Goal: Transaction & Acquisition: Download file/media

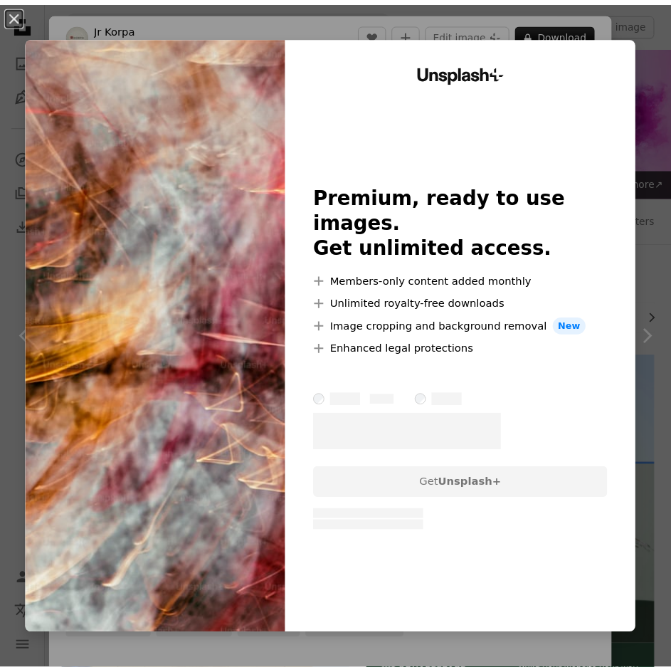
scroll to position [1921, 0]
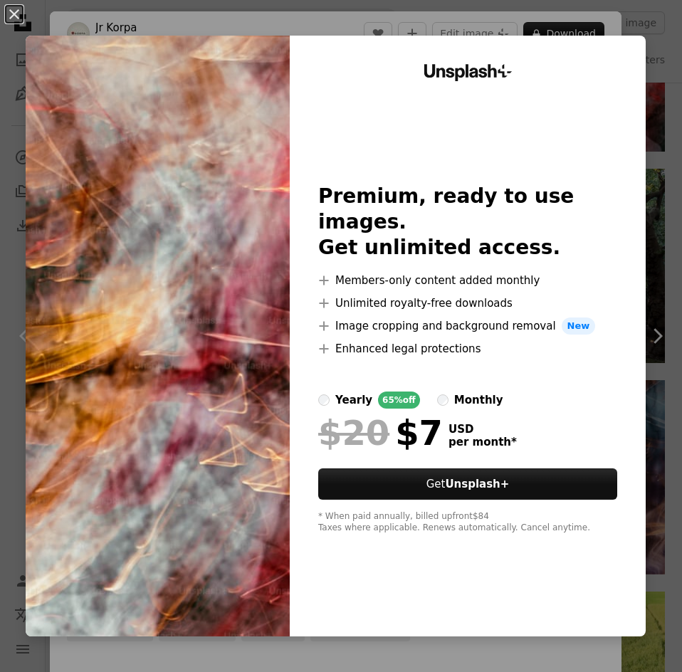
click at [603, 39] on div "Unsplash+ Premium, ready to use images. Get unlimited access. A plus sign Membe…" at bounding box center [468, 336] width 356 height 601
click at [12, 9] on button "An X shape" at bounding box center [14, 14] width 17 height 17
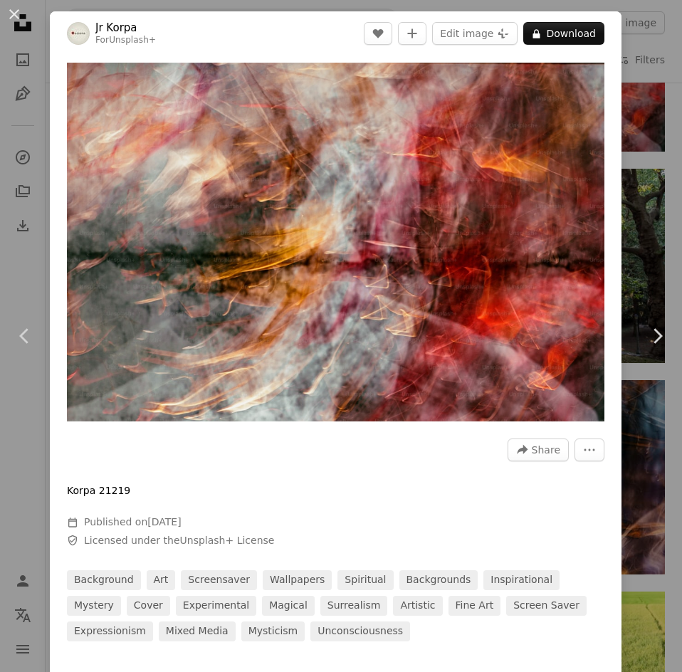
click at [41, 20] on div "An X shape Chevron left Chevron right Jr Korpa For Unsplash+ A heart A plus sig…" at bounding box center [341, 336] width 682 height 672
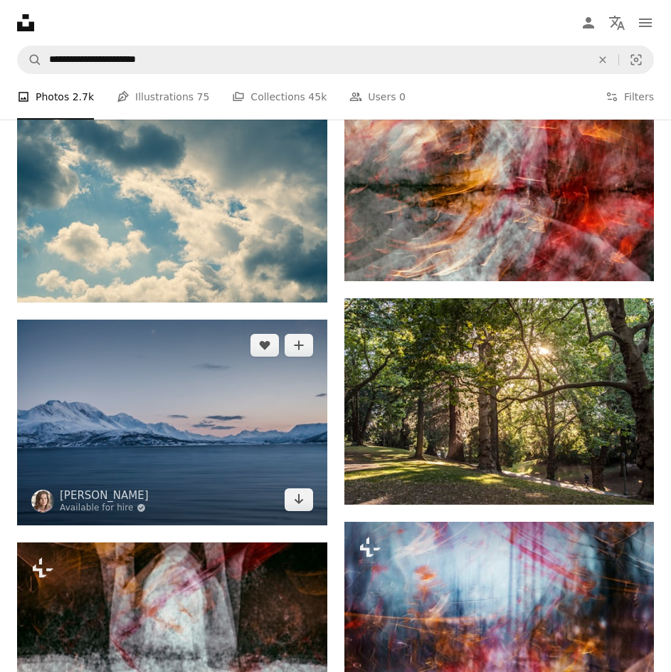
click at [196, 320] on img at bounding box center [172, 423] width 310 height 206
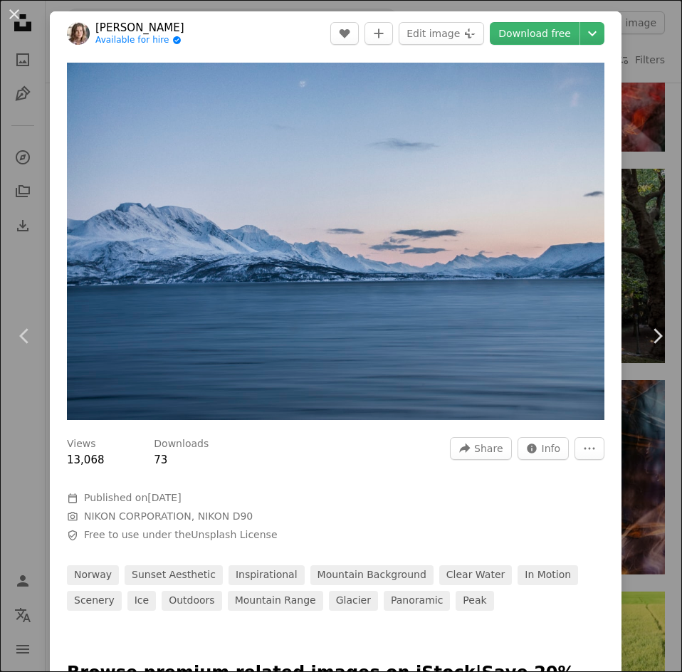
click at [624, 64] on div "An X shape Chevron left Chevron right [PERSON_NAME] Available for hire A checkm…" at bounding box center [341, 336] width 682 height 672
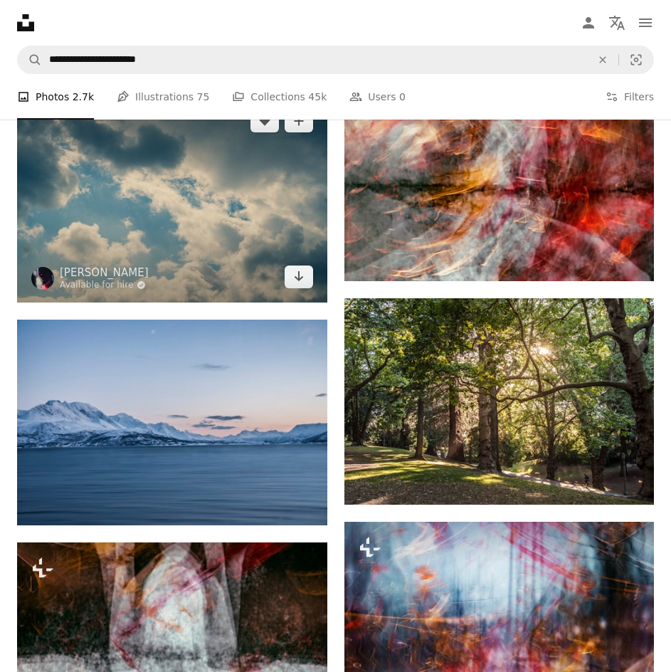
click at [186, 118] on img at bounding box center [172, 198] width 310 height 206
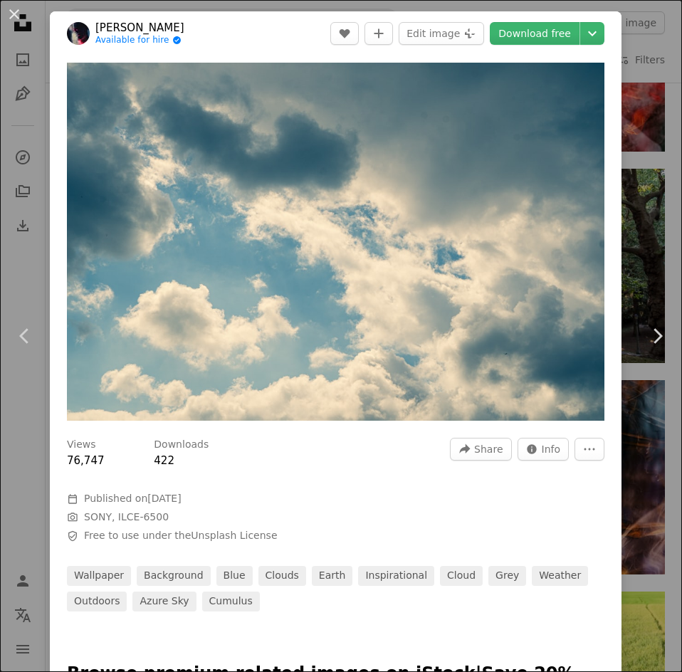
click at [621, 93] on div "An X shape Chevron left Chevron right [PERSON_NAME] Available for hire A checkm…" at bounding box center [341, 336] width 682 height 672
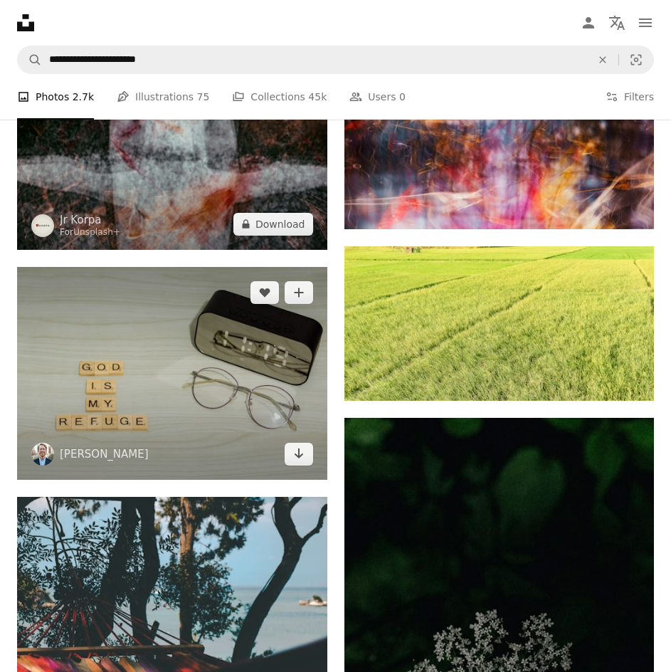
scroll to position [2419, 0]
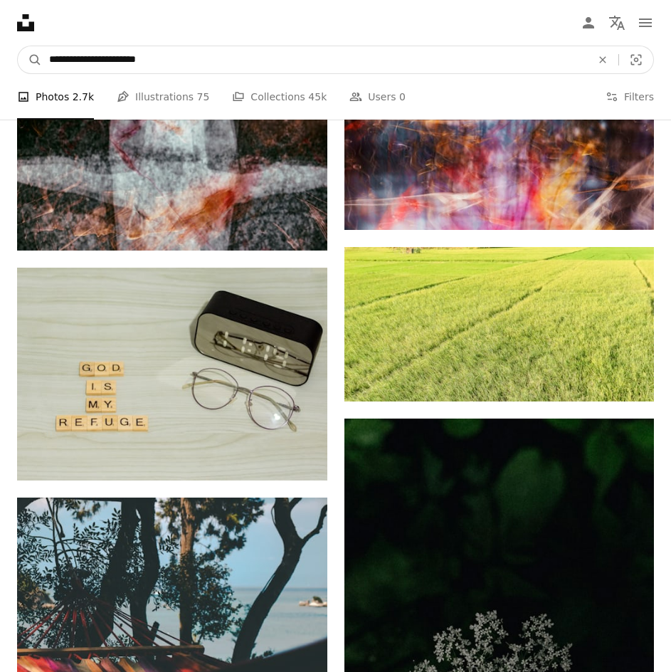
click at [130, 46] on input "**********" at bounding box center [314, 59] width 545 height 27
type input "**********"
click button "A magnifying glass" at bounding box center [30, 59] width 24 height 27
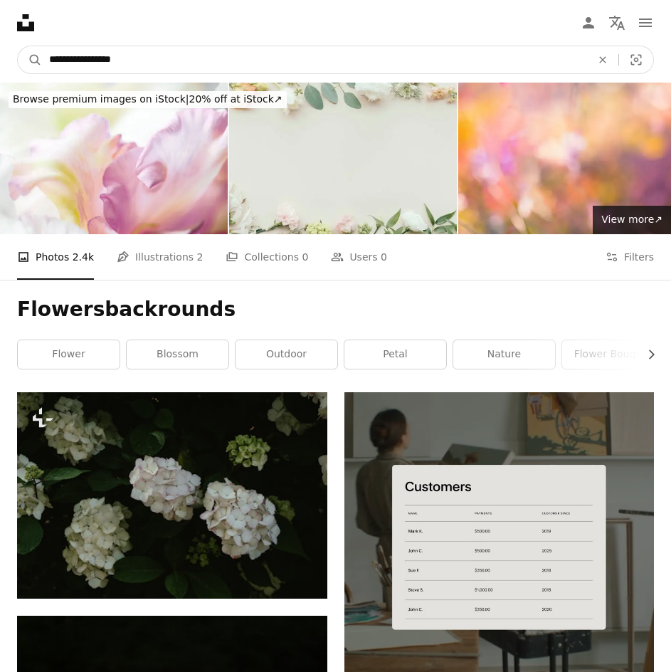
drag, startPoint x: 183, startPoint y: 21, endPoint x: 17, endPoint y: 18, distance: 165.8
type input "*******"
click button "A magnifying glass" at bounding box center [30, 59] width 24 height 27
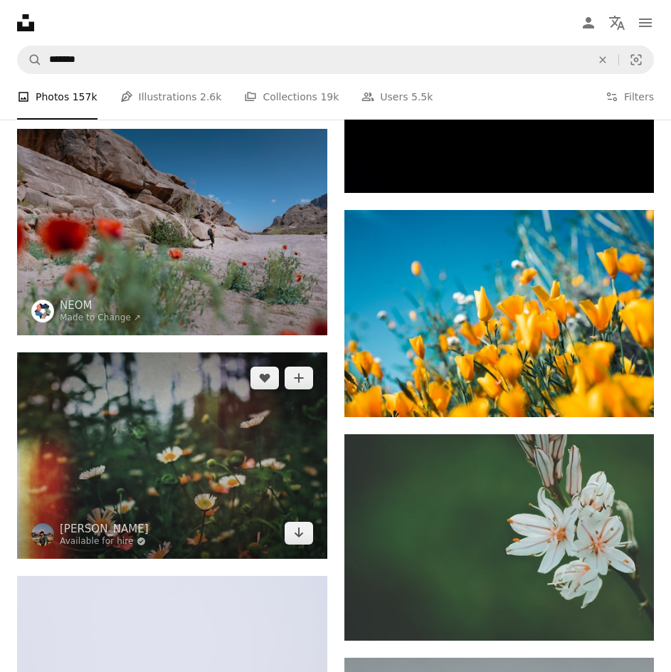
scroll to position [1352, 0]
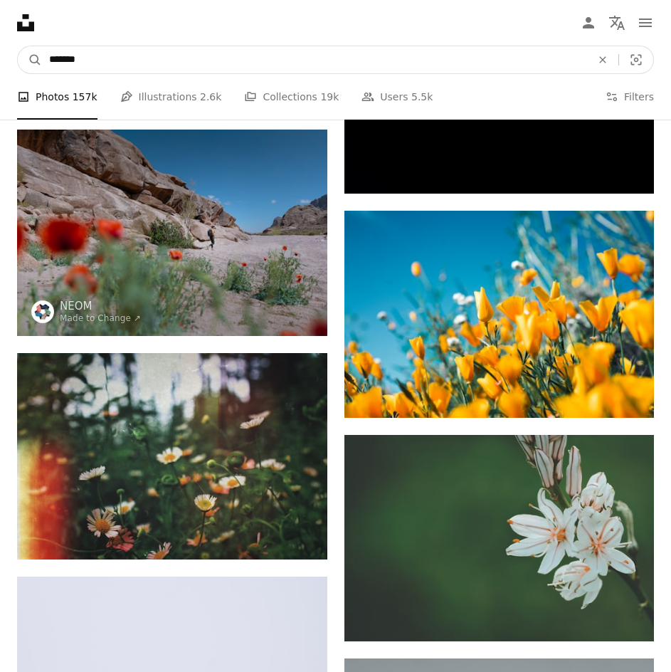
click at [152, 46] on input "*******" at bounding box center [314, 59] width 545 height 27
type input "**********"
click button "A magnifying glass" at bounding box center [30, 59] width 24 height 27
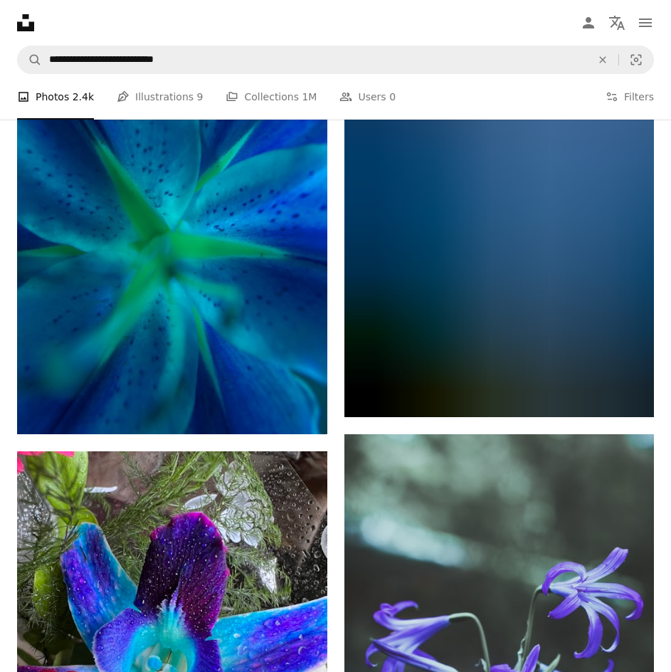
scroll to position [1494, 0]
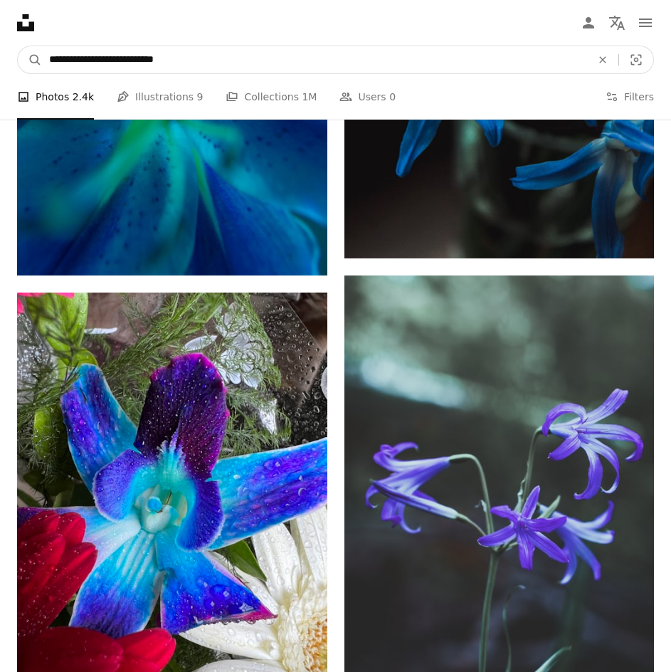
drag, startPoint x: 126, startPoint y: 23, endPoint x: -31, endPoint y: 26, distance: 157.3
type input "**********"
click button "A magnifying glass" at bounding box center [30, 59] width 24 height 27
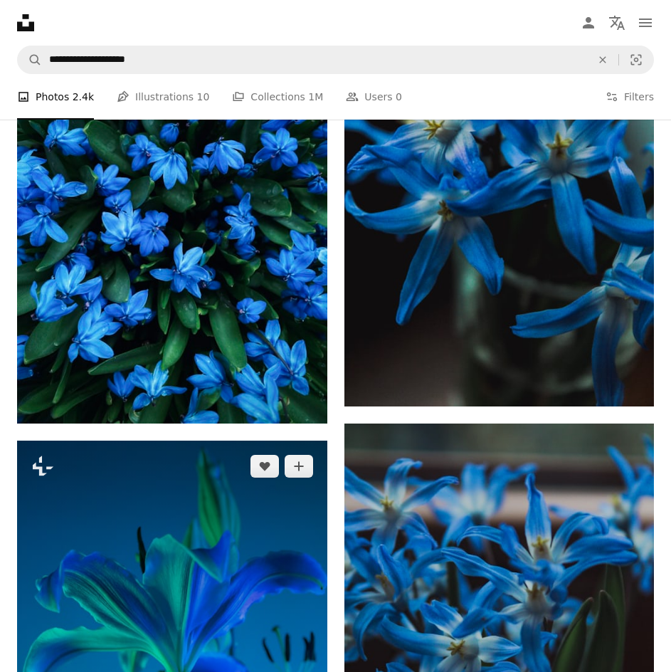
scroll to position [996, 0]
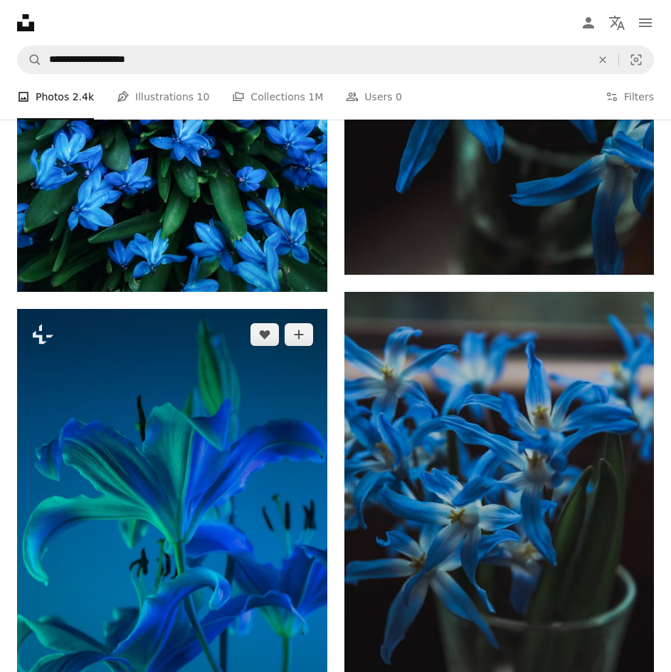
click at [245, 480] on img at bounding box center [172, 541] width 310 height 465
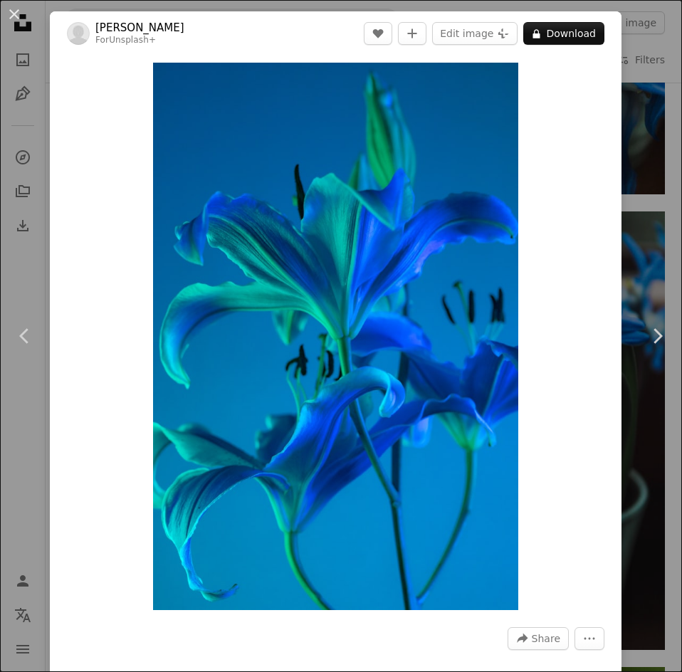
drag, startPoint x: 621, startPoint y: 95, endPoint x: 522, endPoint y: 71, distance: 101.7
click at [622, 94] on div "An X shape Chevron left Chevron right [PERSON_NAME] For Unsplash+ A heart A plu…" at bounding box center [341, 336] width 682 height 672
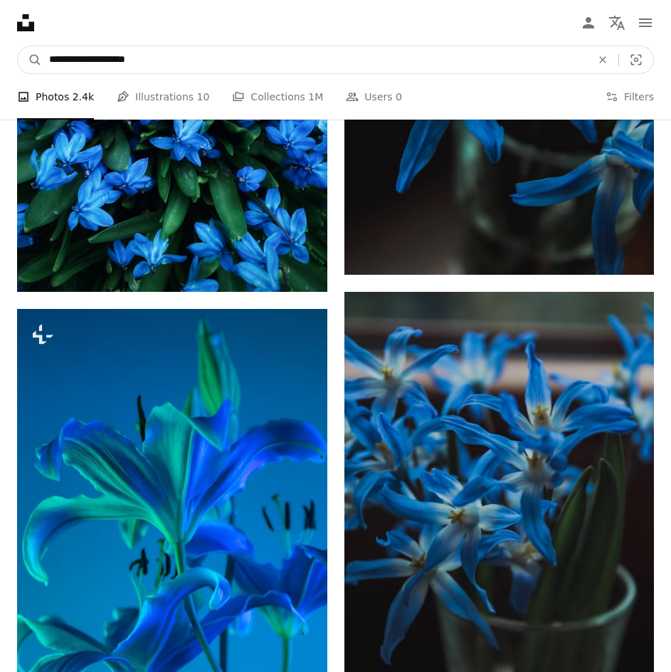
drag, startPoint x: 179, startPoint y: 20, endPoint x: -34, endPoint y: 50, distance: 214.9
type input "*****"
click button "A magnifying glass" at bounding box center [30, 59] width 24 height 27
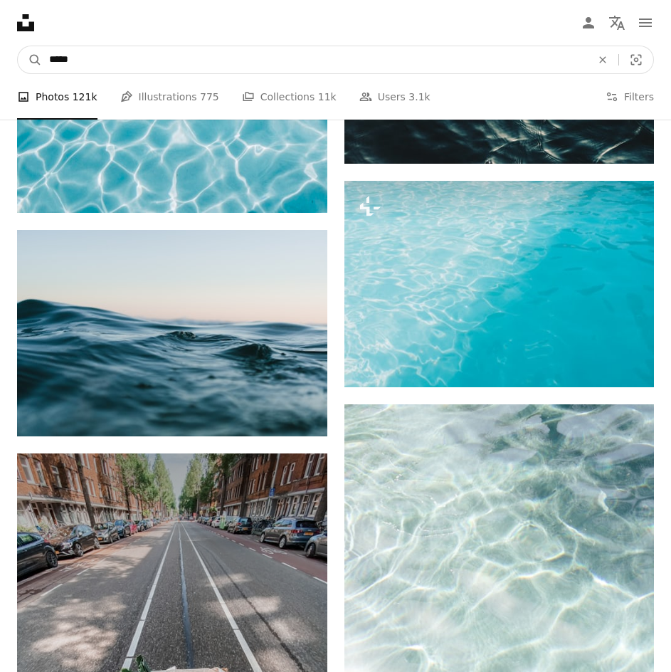
scroll to position [677, 0]
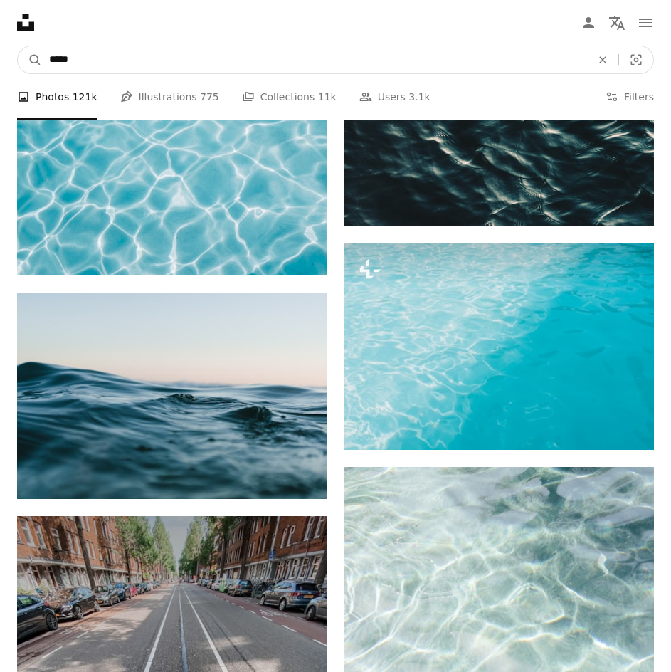
drag, startPoint x: 224, startPoint y: 23, endPoint x: -34, endPoint y: 3, distance: 259.1
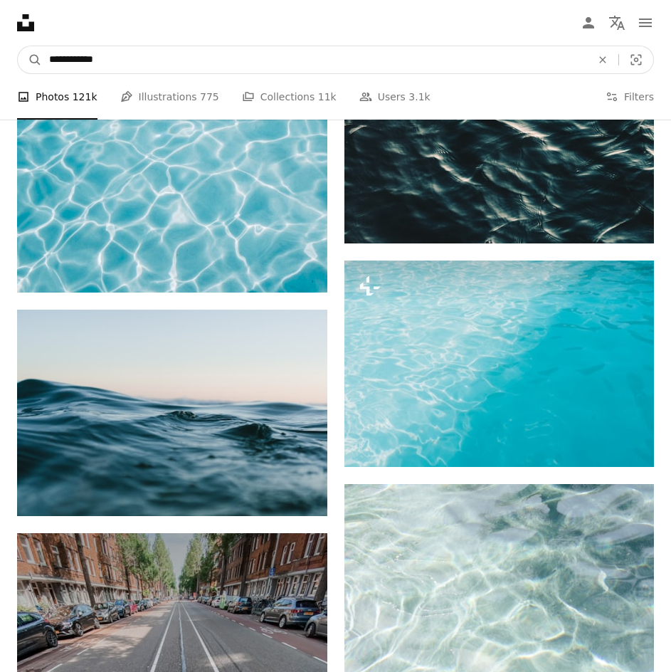
type input "**********"
click button "A magnifying glass" at bounding box center [30, 59] width 24 height 27
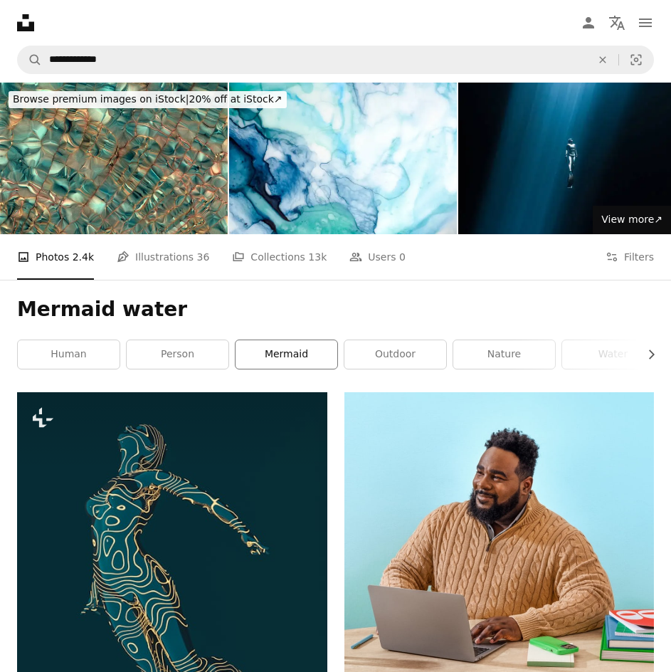
click at [303, 340] on link "mermaid" at bounding box center [287, 354] width 102 height 28
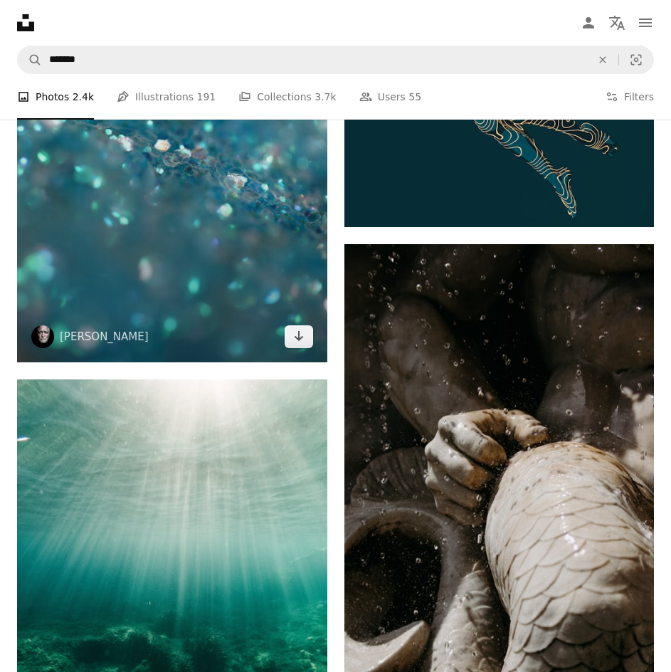
scroll to position [1494, 0]
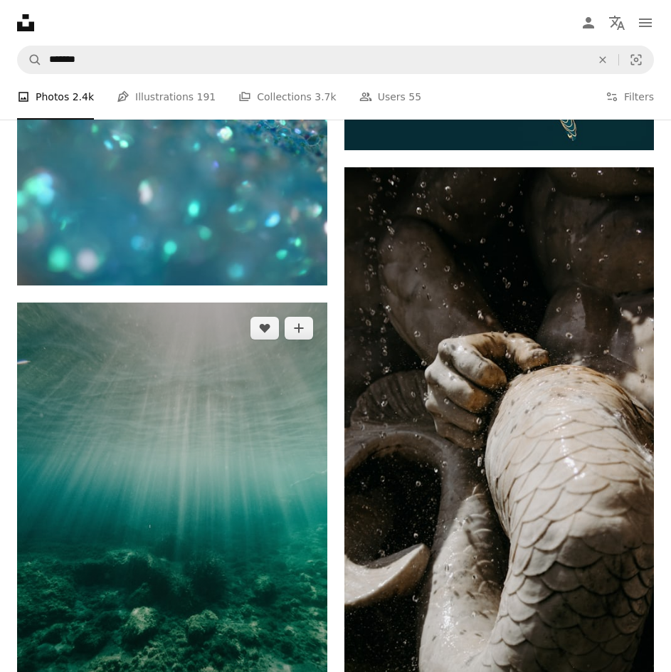
click at [312, 333] on img at bounding box center [172, 508] width 310 height 413
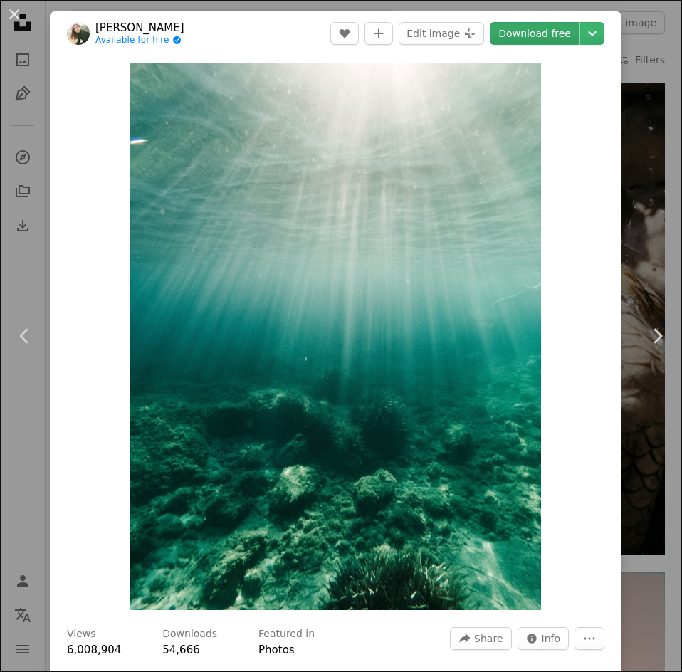
click at [527, 34] on link "Download free" at bounding box center [535, 33] width 90 height 23
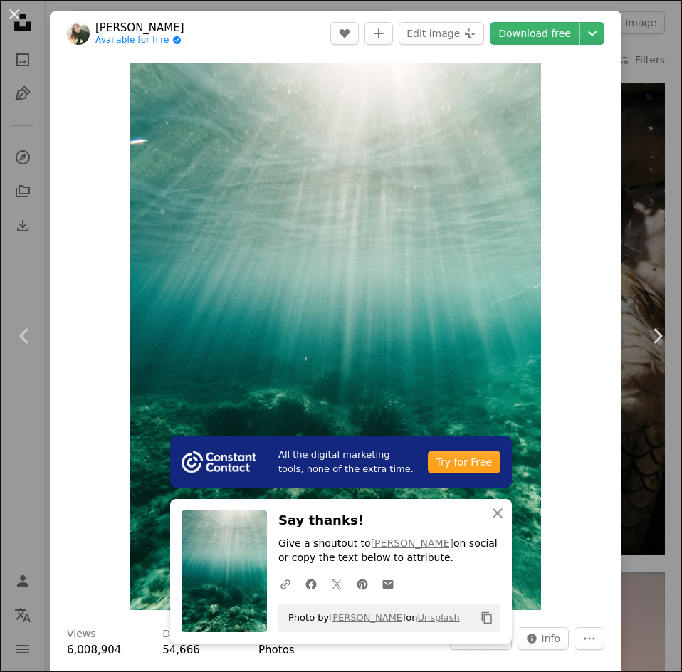
click at [643, 62] on div "An X shape Chevron left Chevron right All the digital marketing tools, none of …" at bounding box center [341, 336] width 682 height 672
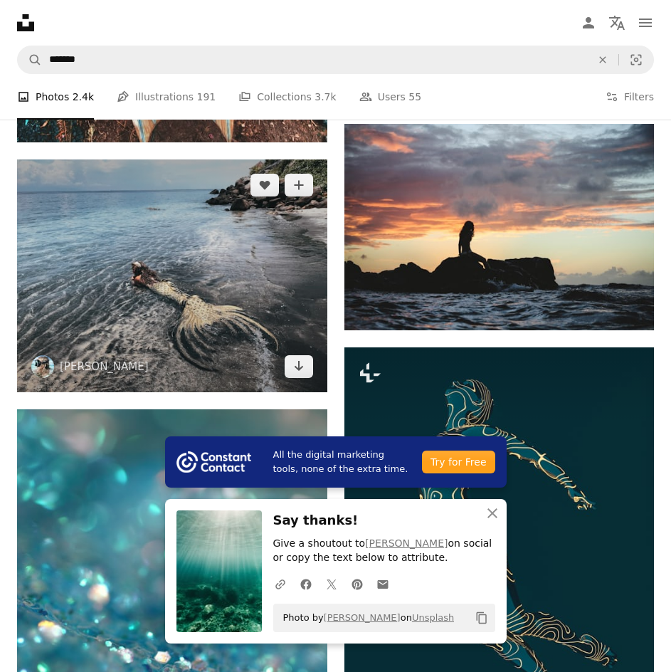
scroll to position [996, 0]
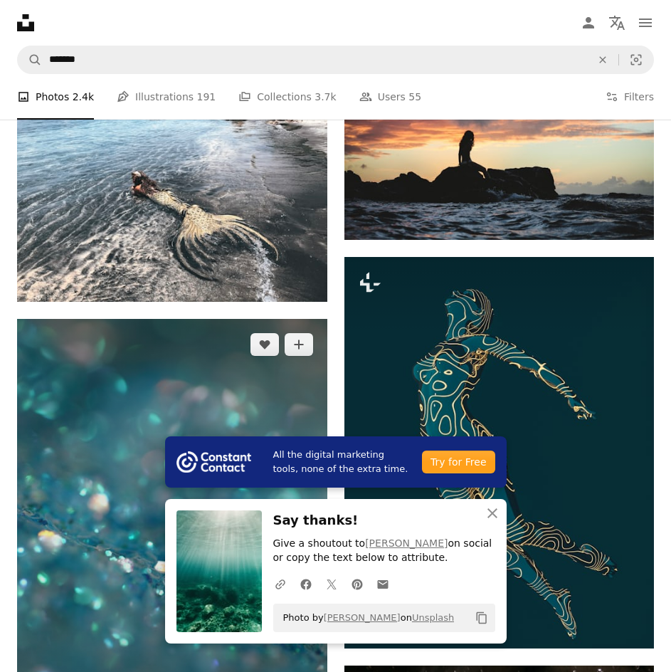
click at [201, 334] on img at bounding box center [172, 551] width 310 height 465
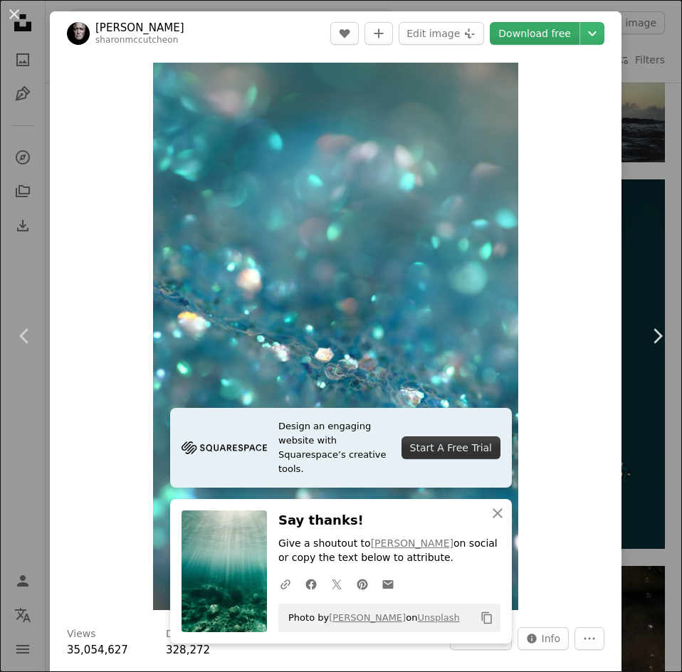
click at [566, 37] on link "Download free" at bounding box center [535, 33] width 90 height 23
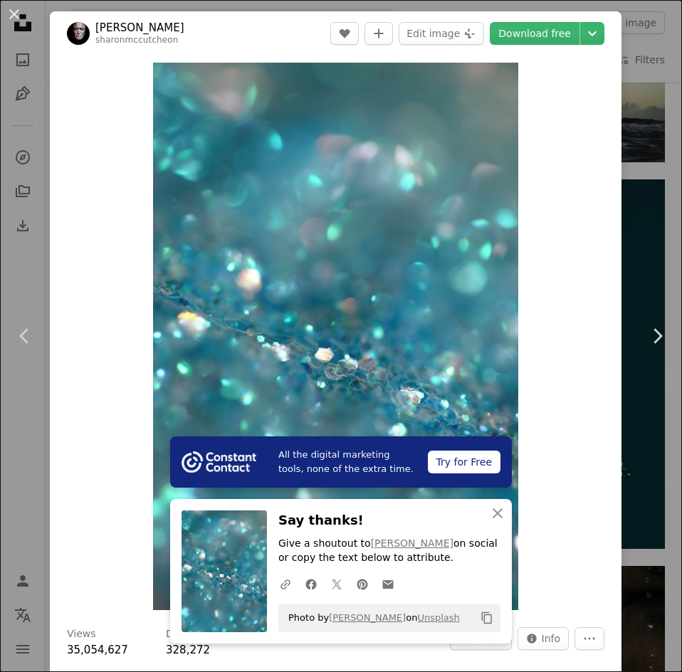
click at [623, 48] on div "An X shape Chevron left Chevron right All the digital marketing tools, none of …" at bounding box center [341, 336] width 682 height 672
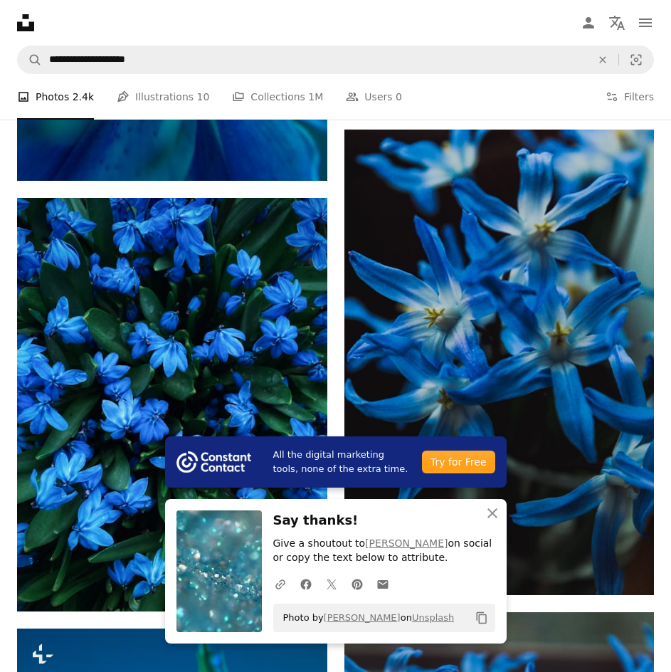
scroll to position [996, 0]
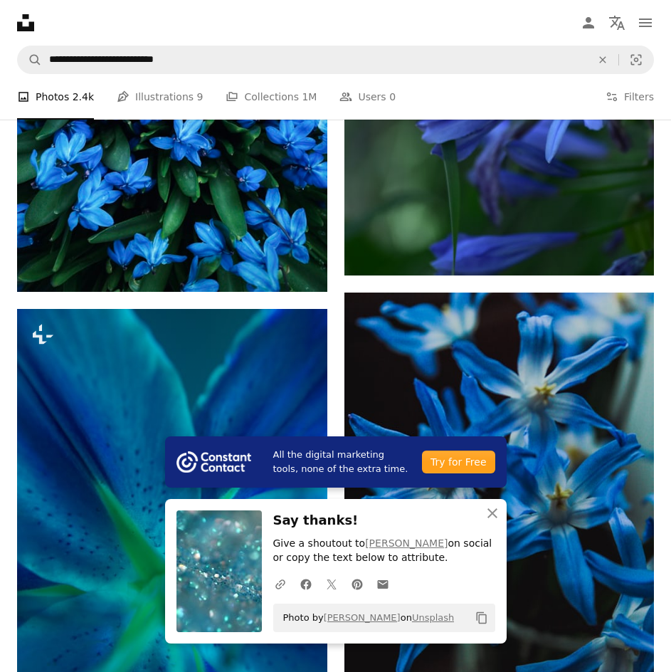
scroll to position [1494, 0]
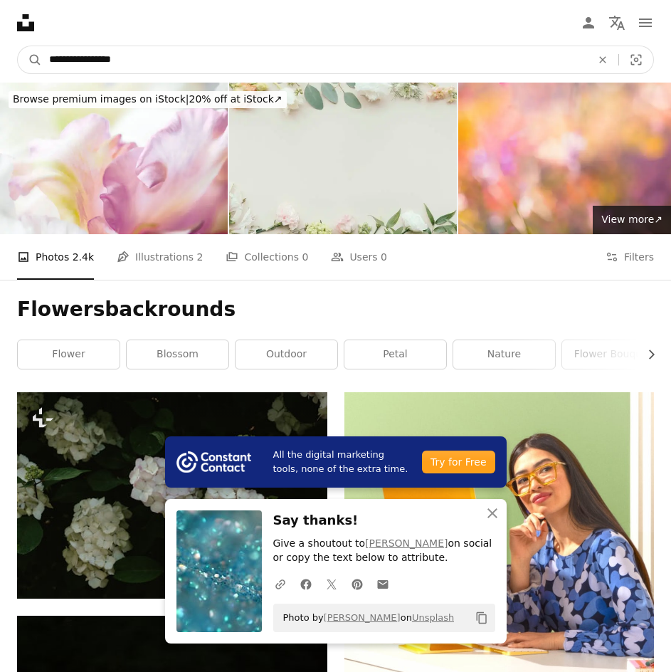
drag, startPoint x: 216, startPoint y: 31, endPoint x: -25, endPoint y: 46, distance: 240.9
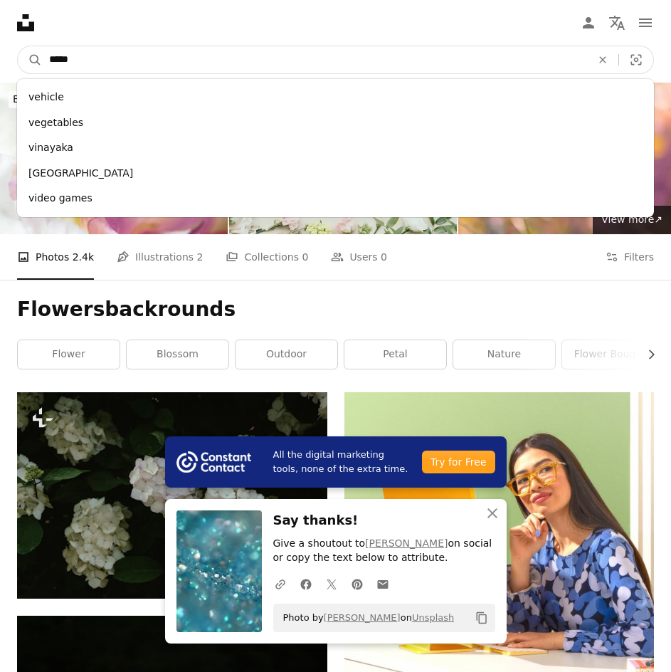
type input "******"
click button "A magnifying glass" at bounding box center [30, 59] width 24 height 27
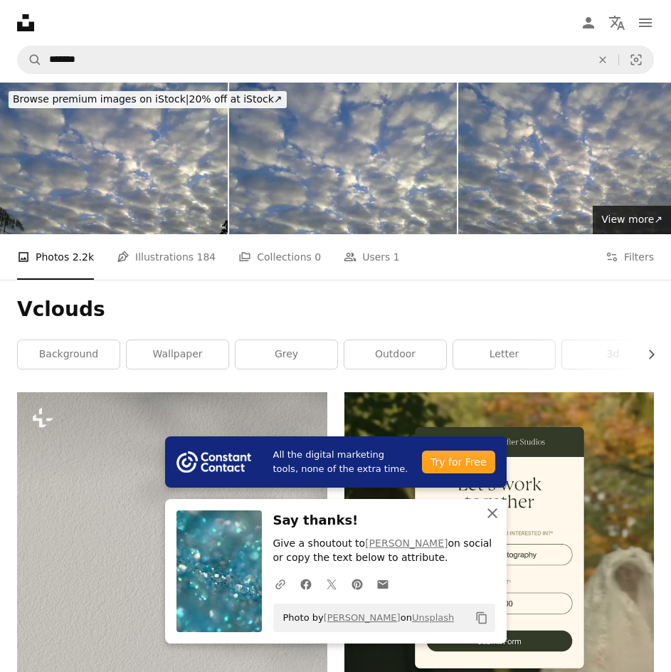
click at [497, 509] on icon "button" at bounding box center [492, 513] width 10 height 10
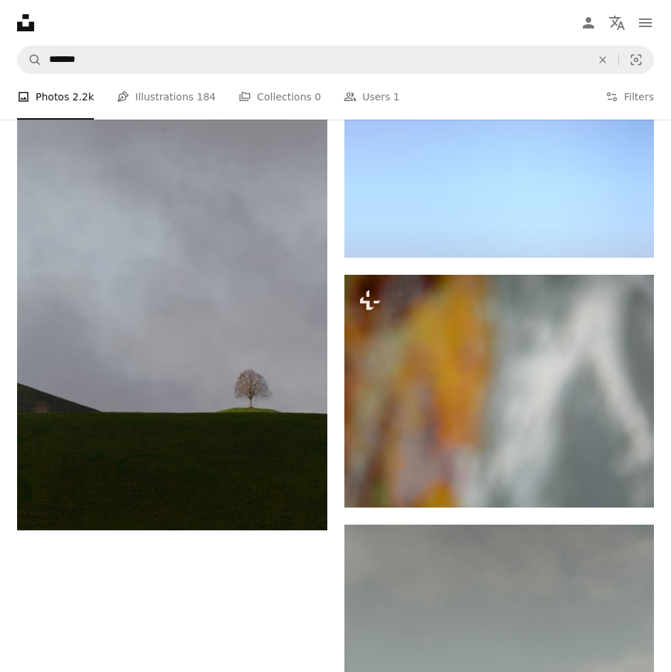
scroll to position [3487, 0]
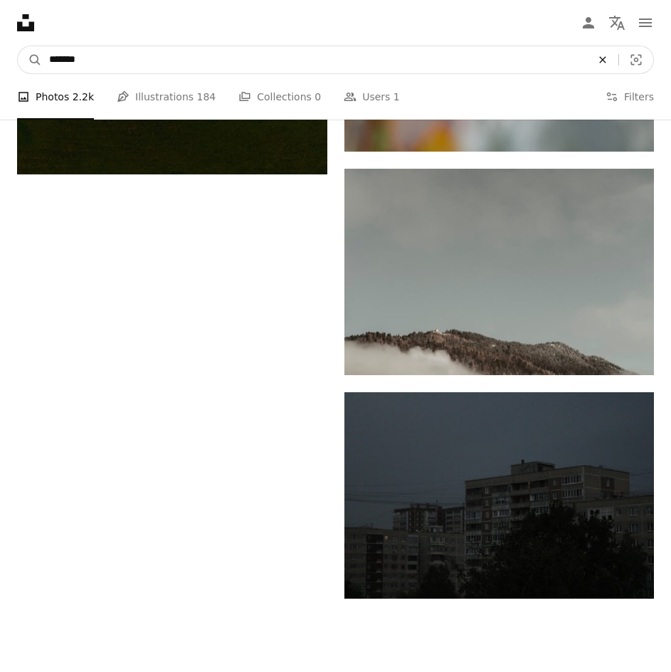
click at [599, 56] on icon "Find visuals sitewide" at bounding box center [602, 59] width 6 height 6
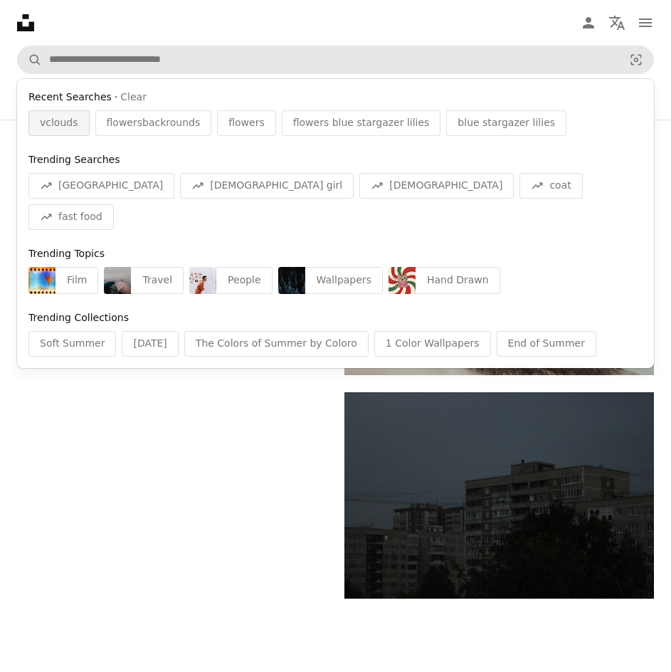
click at [78, 116] on span "vclouds" at bounding box center [59, 123] width 38 height 14
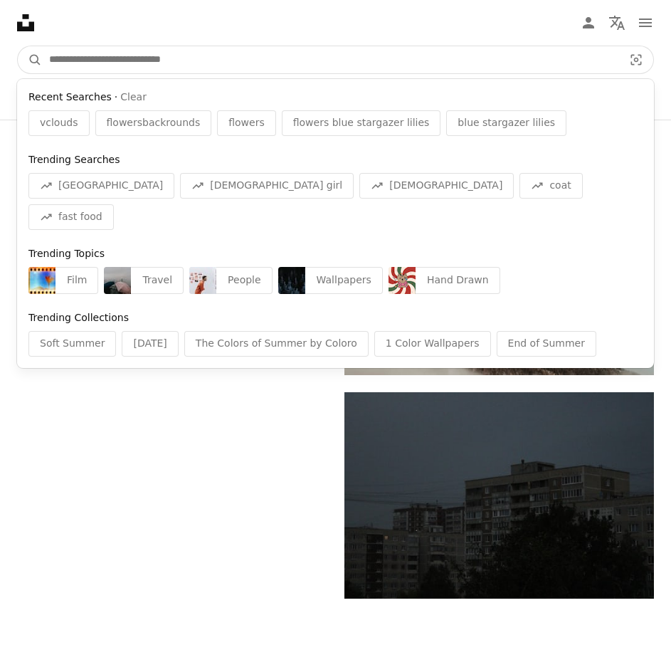
drag, startPoint x: 251, startPoint y: 14, endPoint x: 242, endPoint y: 17, distance: 9.7
click at [242, 46] on input "Find visuals sitewide" at bounding box center [330, 59] width 577 height 27
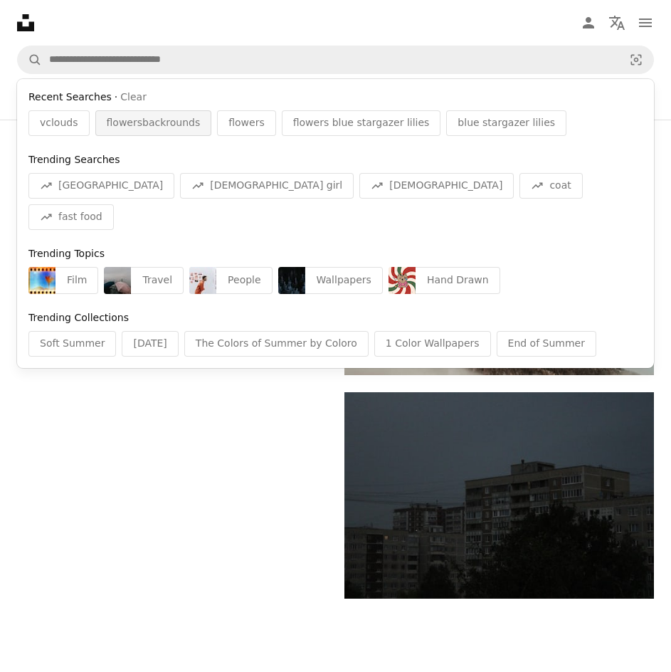
click at [187, 110] on div "flowersbackrounds" at bounding box center [153, 123] width 117 height 26
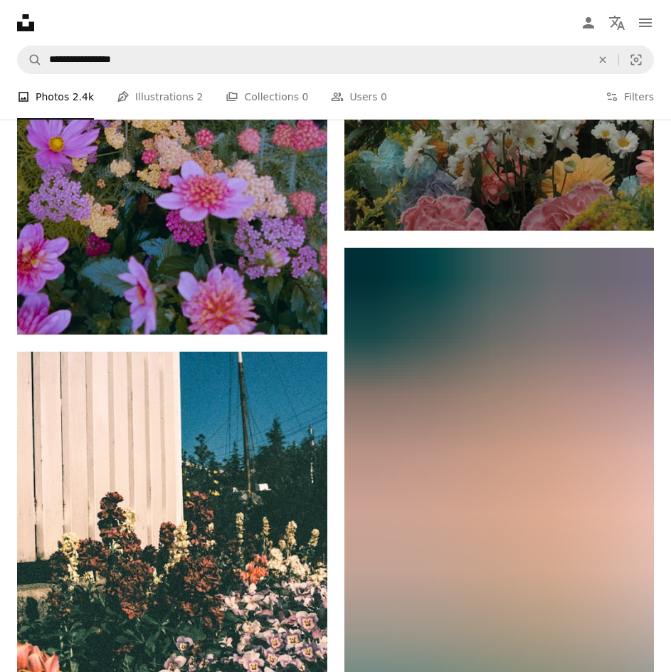
scroll to position [2064, 0]
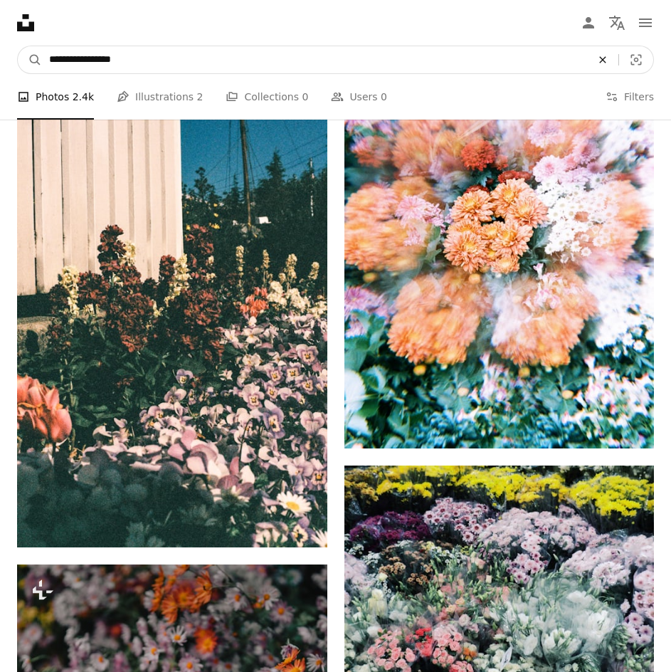
click at [587, 54] on icon "An X shape" at bounding box center [602, 59] width 31 height 11
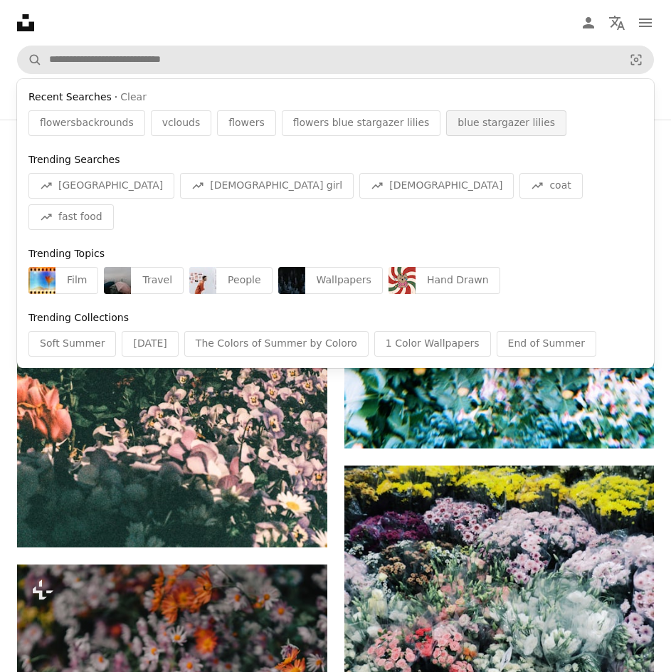
click at [458, 116] on span "blue stargazer lilies" at bounding box center [506, 123] width 97 height 14
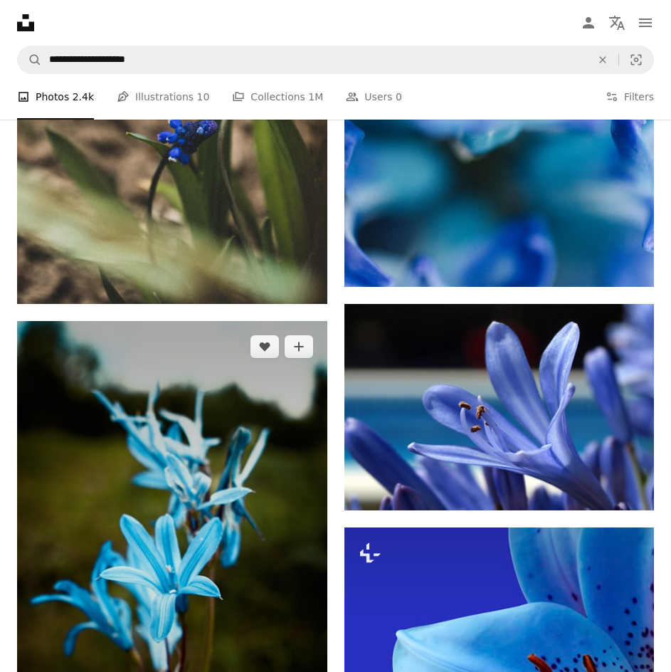
scroll to position [2064, 0]
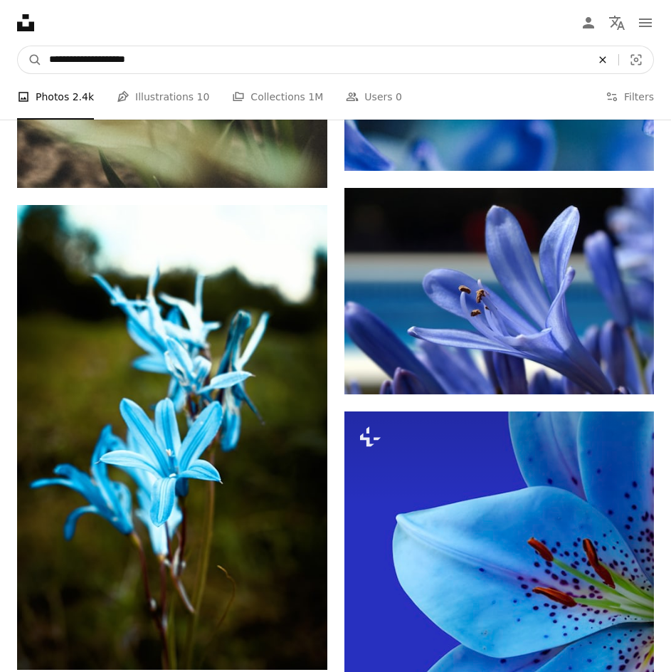
click at [587, 46] on button "An X shape" at bounding box center [602, 59] width 31 height 27
type input "**********"
click button "A magnifying glass" at bounding box center [30, 59] width 24 height 27
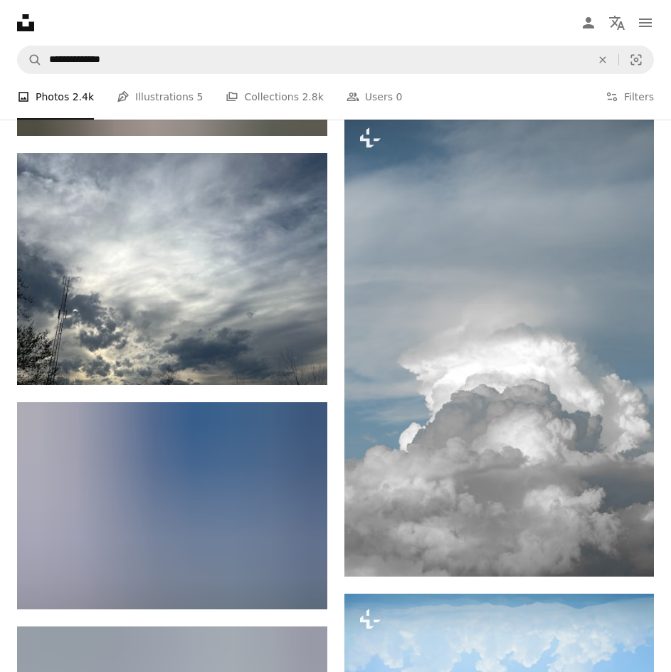
scroll to position [1366, 0]
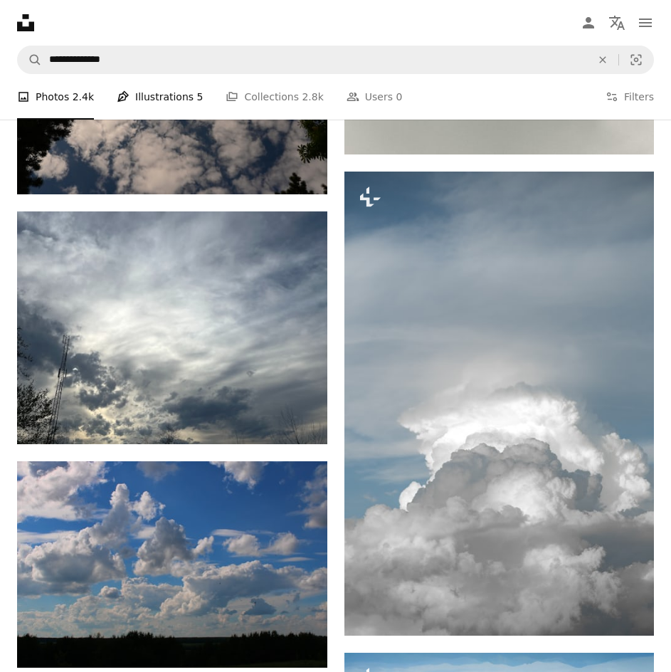
click at [203, 74] on link "Pen Tool Illustrations 5" at bounding box center [160, 97] width 86 height 46
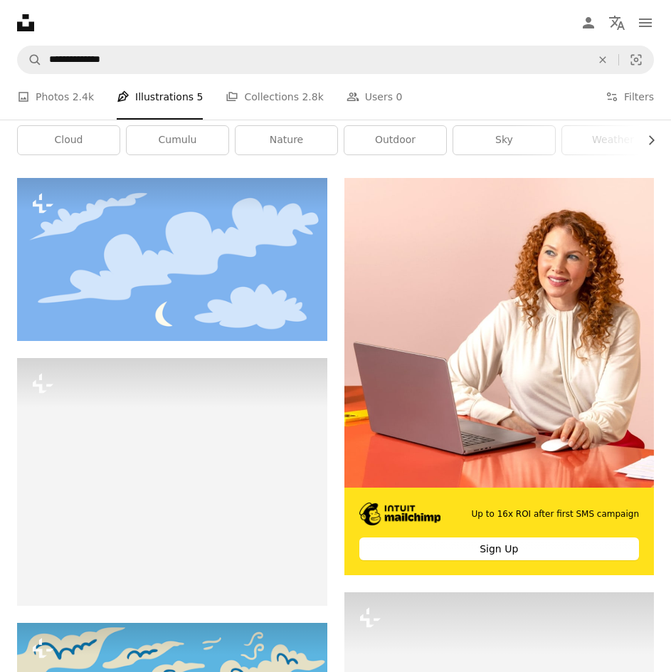
scroll to position [213, 0]
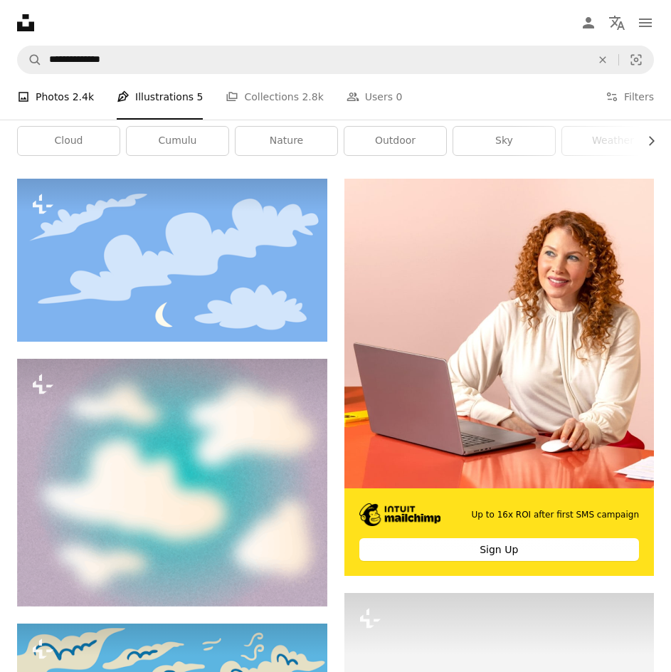
click at [94, 74] on link "A photo Photos 2.4k" at bounding box center [55, 97] width 77 height 46
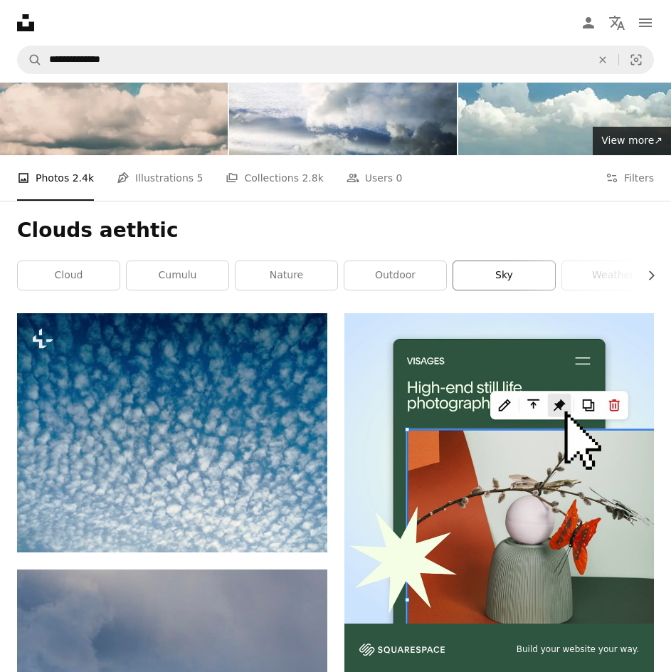
scroll to position [356, 0]
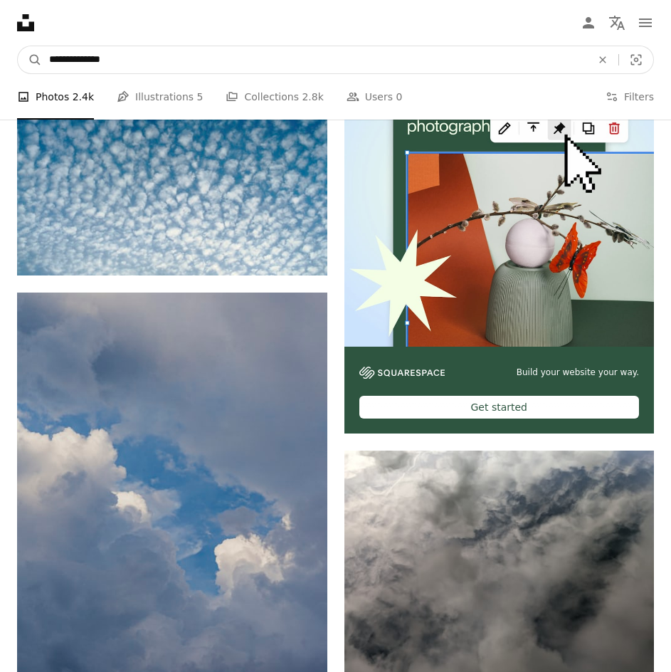
drag, startPoint x: 187, startPoint y: 23, endPoint x: 130, endPoint y: 20, distance: 57.7
click at [130, 46] on input "**********" at bounding box center [314, 59] width 545 height 27
type input "******"
click button "A magnifying glass" at bounding box center [30, 59] width 24 height 27
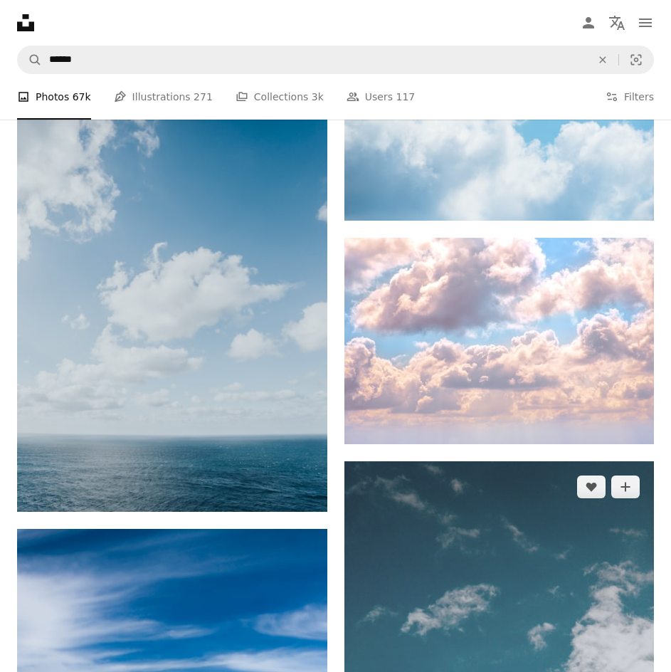
scroll to position [854, 0]
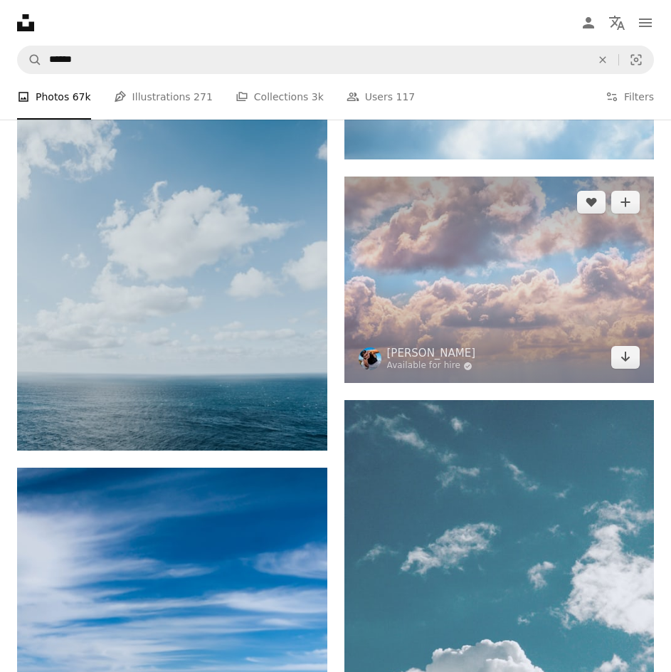
click at [497, 285] on img at bounding box center [499, 279] width 310 height 206
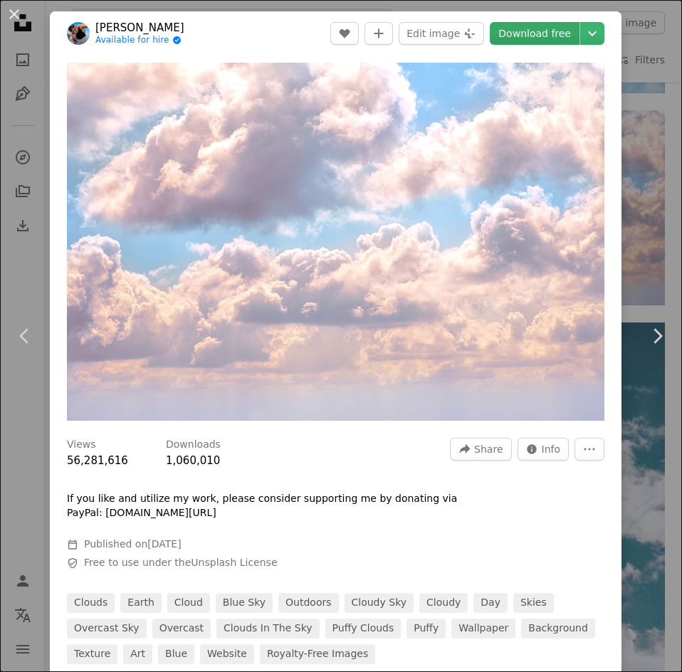
click at [538, 38] on link "Download free" at bounding box center [535, 33] width 90 height 23
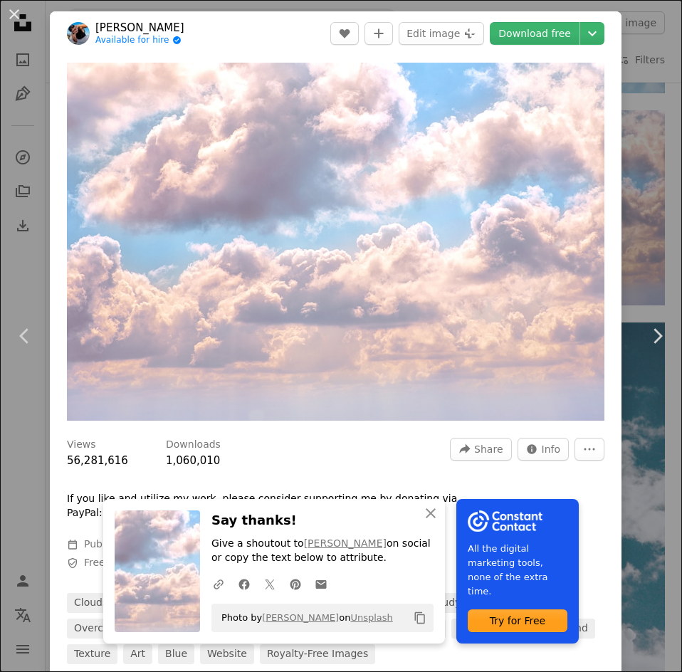
click at [636, 51] on div "An X shape Chevron left Chevron right An X shape Close Say thanks! Give a shout…" at bounding box center [341, 336] width 682 height 672
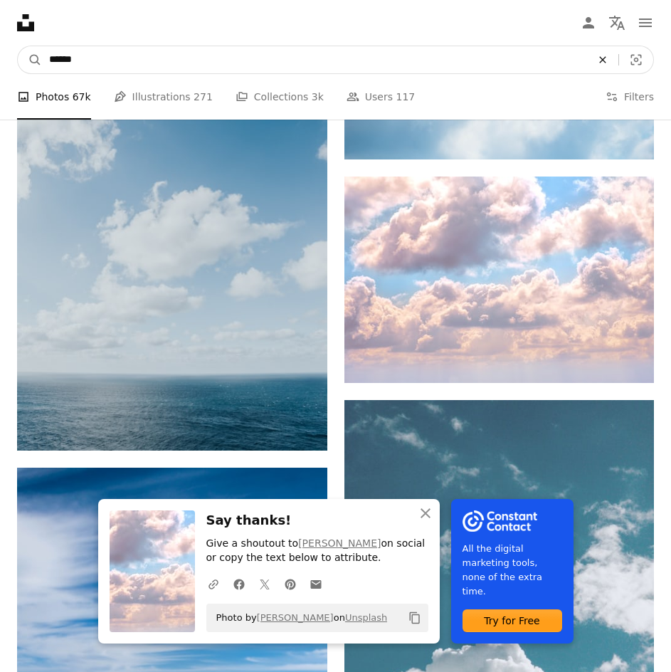
click at [587, 54] on icon "An X shape" at bounding box center [602, 59] width 31 height 11
type input "**********"
click button "A magnifying glass" at bounding box center [30, 59] width 24 height 27
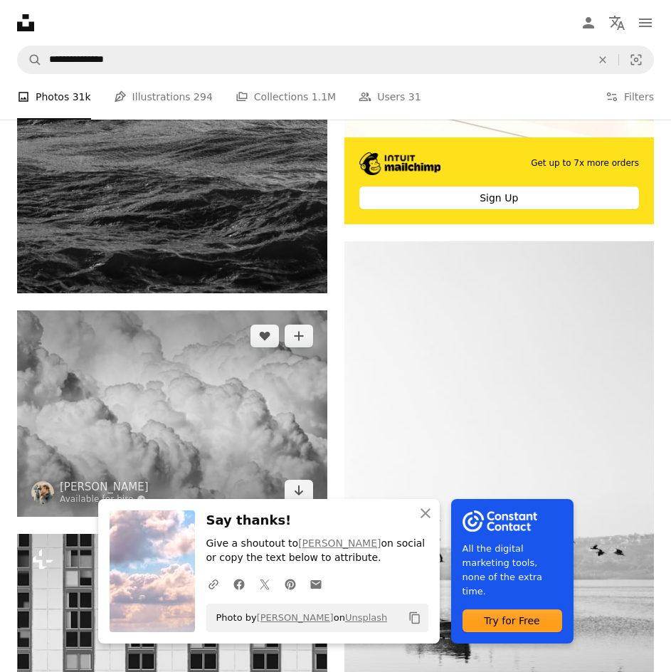
scroll to position [569, 0]
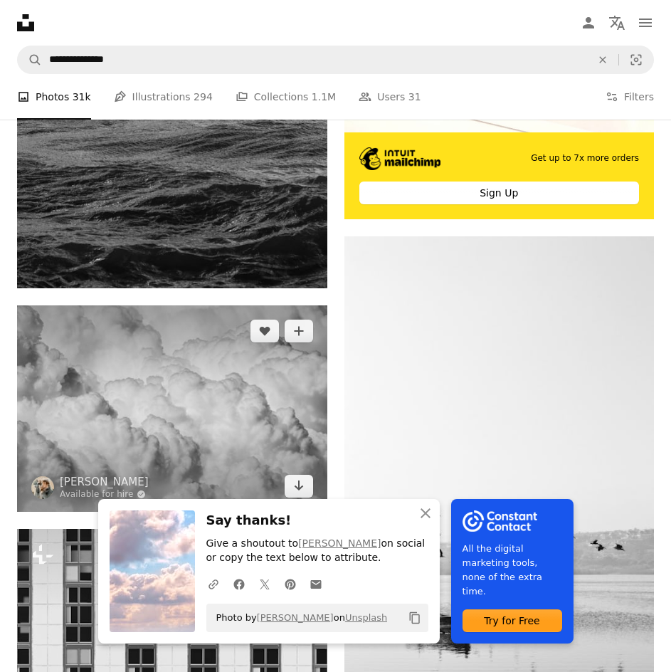
click at [231, 344] on img at bounding box center [172, 408] width 310 height 206
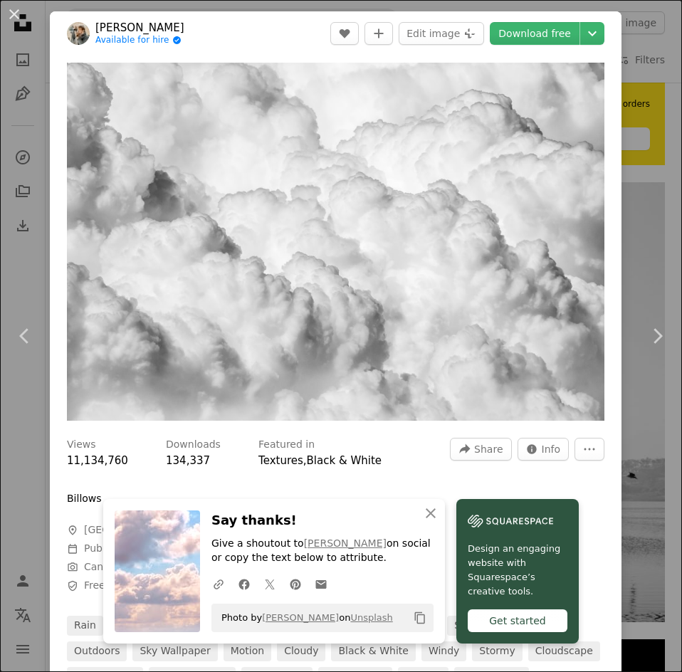
click at [539, 45] on header "[PERSON_NAME] Available for hire A checkmark inside of a circle A heart A plus …" at bounding box center [335, 33] width 571 height 44
click at [536, 41] on link "Download free" at bounding box center [535, 33] width 90 height 23
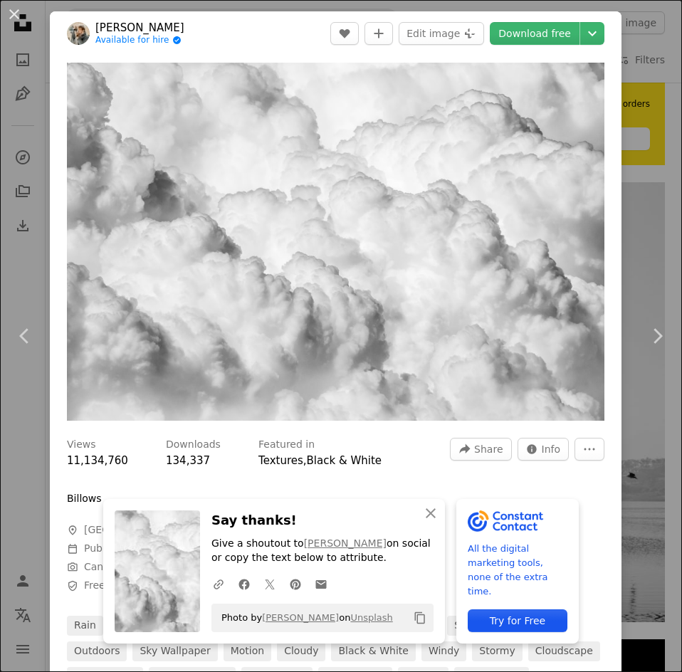
click at [616, 19] on div "An X shape Chevron left Chevron right An X shape Close Say thanks! Give a shout…" at bounding box center [341, 336] width 682 height 672
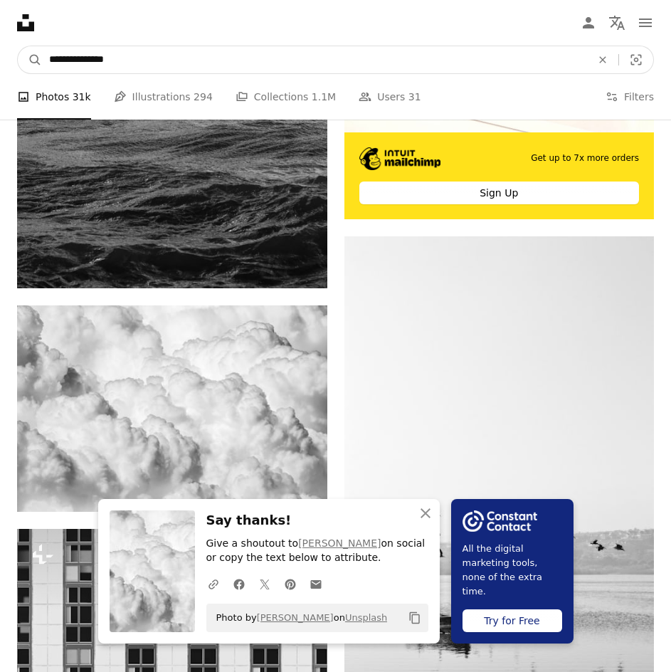
drag, startPoint x: 190, startPoint y: 20, endPoint x: -34, endPoint y: 33, distance: 224.5
type input "**********"
click button "A magnifying glass" at bounding box center [30, 59] width 24 height 27
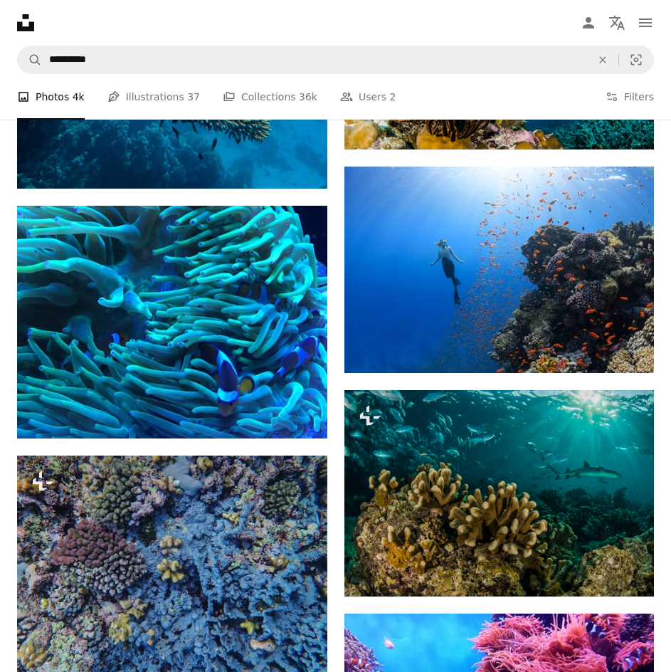
scroll to position [2064, 0]
